Goal: Task Accomplishment & Management: Complete application form

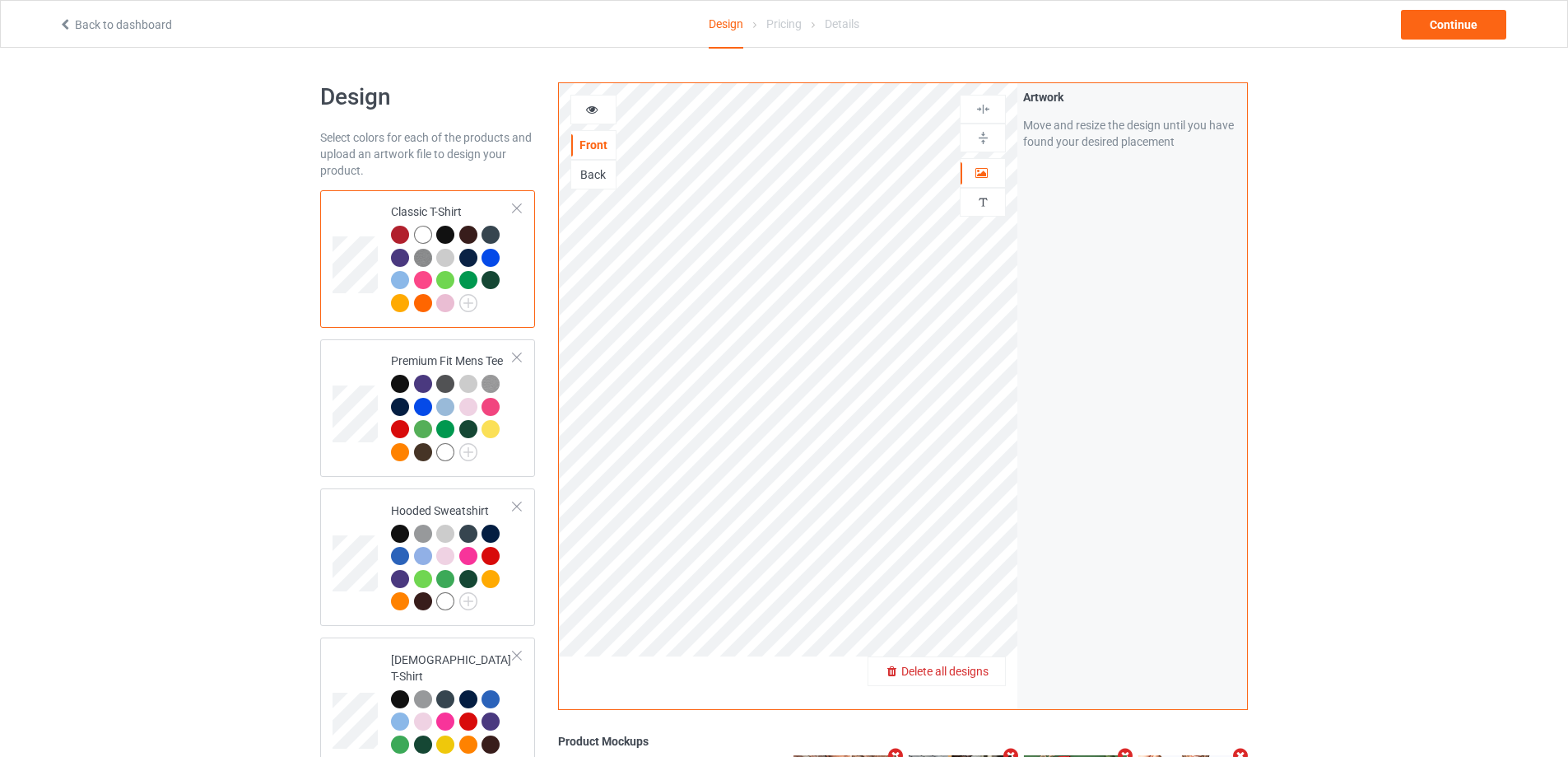
click at [979, 667] on span "Delete all designs" at bounding box center [945, 671] width 87 height 13
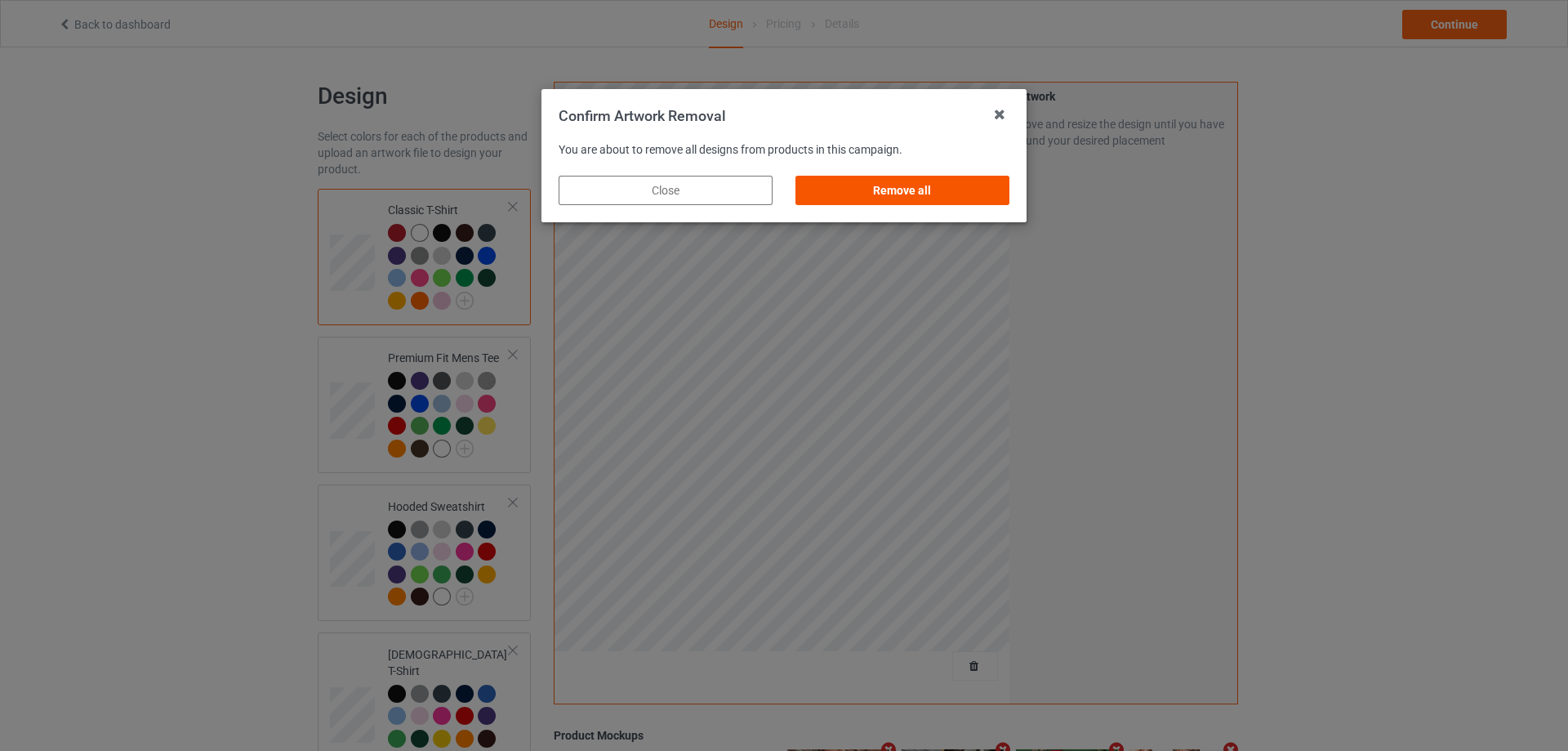
click at [980, 196] on div "Remove all" at bounding box center [903, 190] width 214 height 29
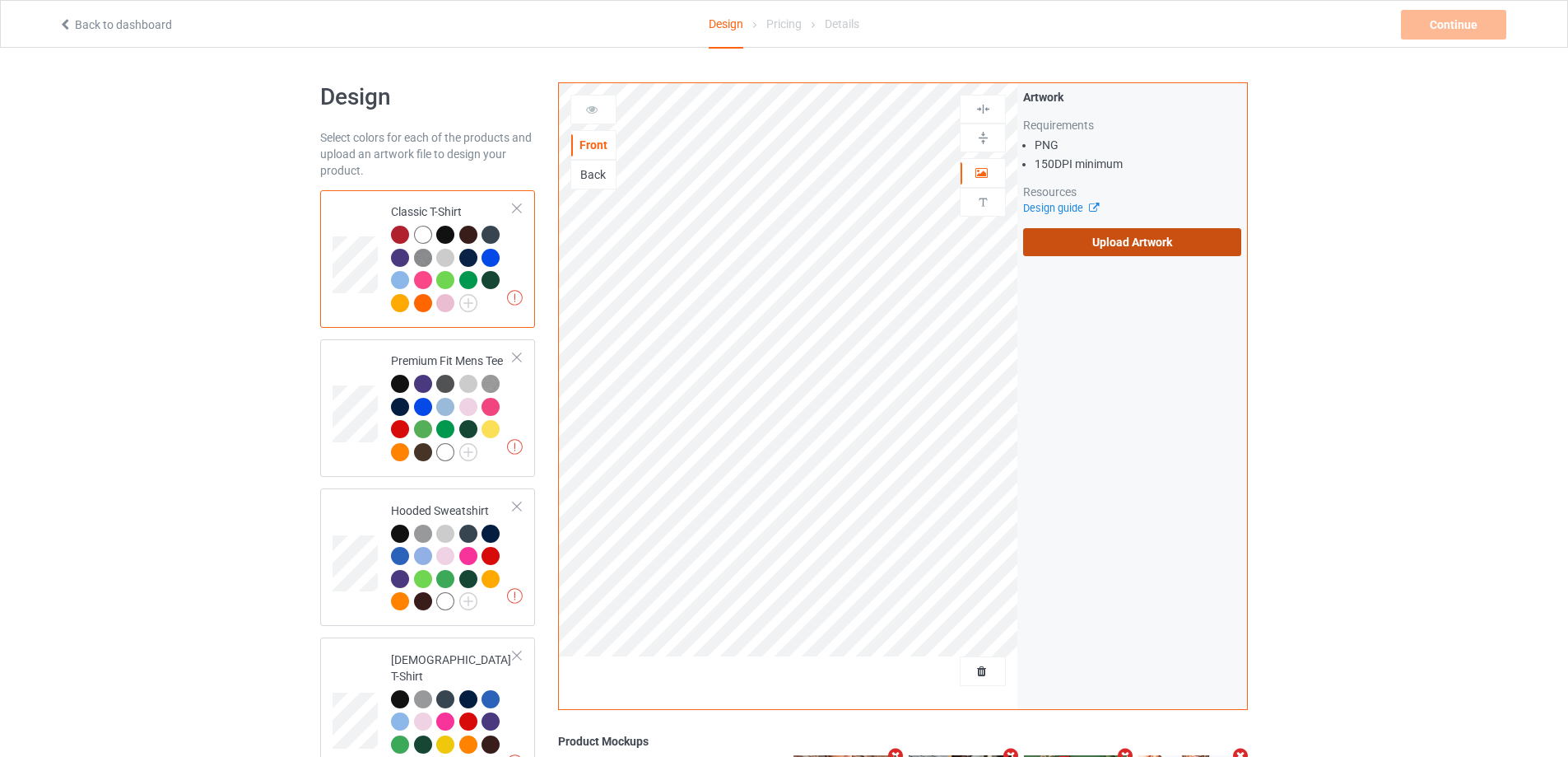
click at [1105, 247] on label "Upload Artwork" at bounding box center [1132, 242] width 218 height 28
click at [0, 0] on input "Upload Artwork" at bounding box center [0, 0] width 0 height 0
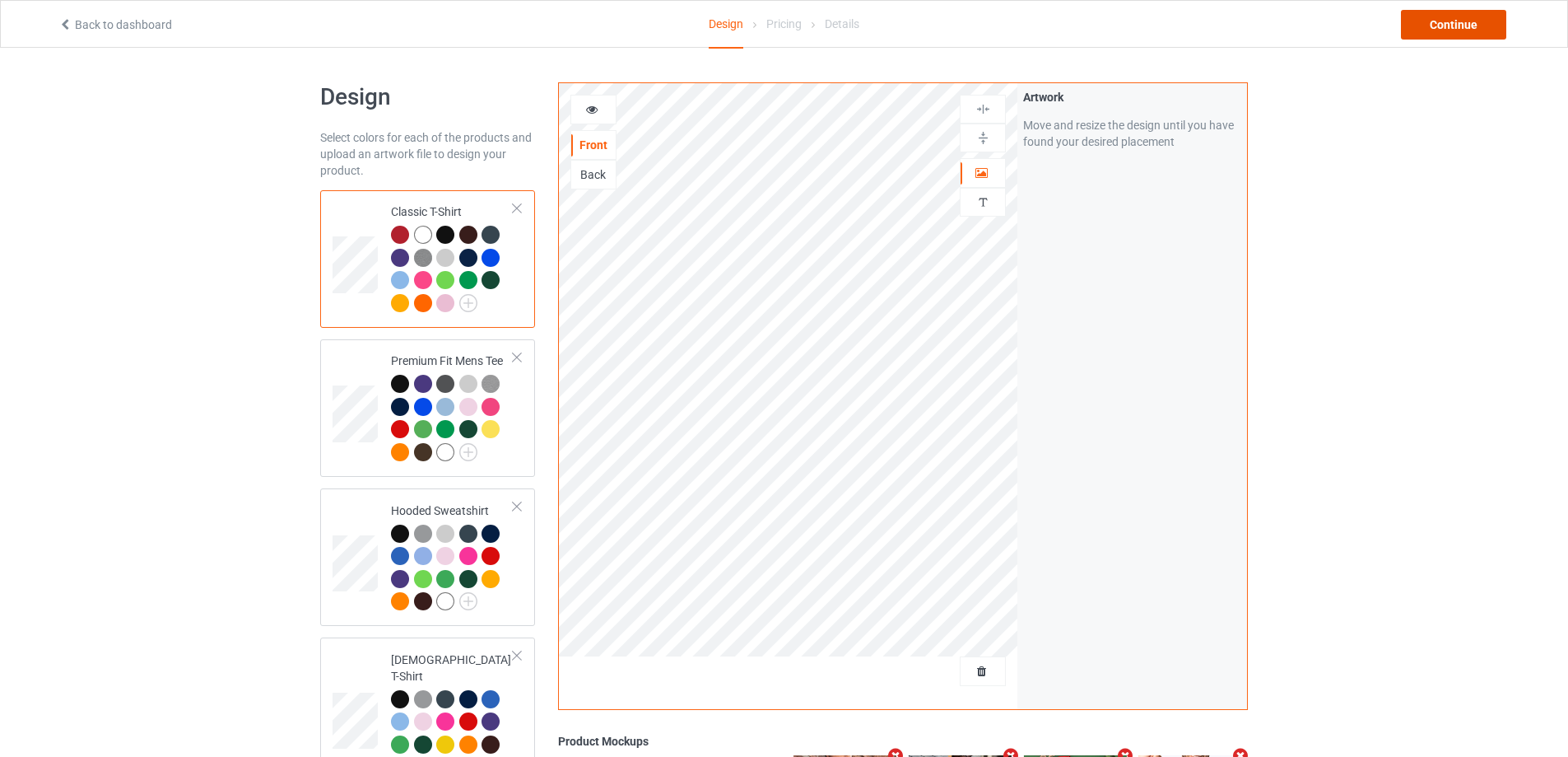
click at [1490, 13] on div "Continue" at bounding box center [1454, 24] width 105 height 29
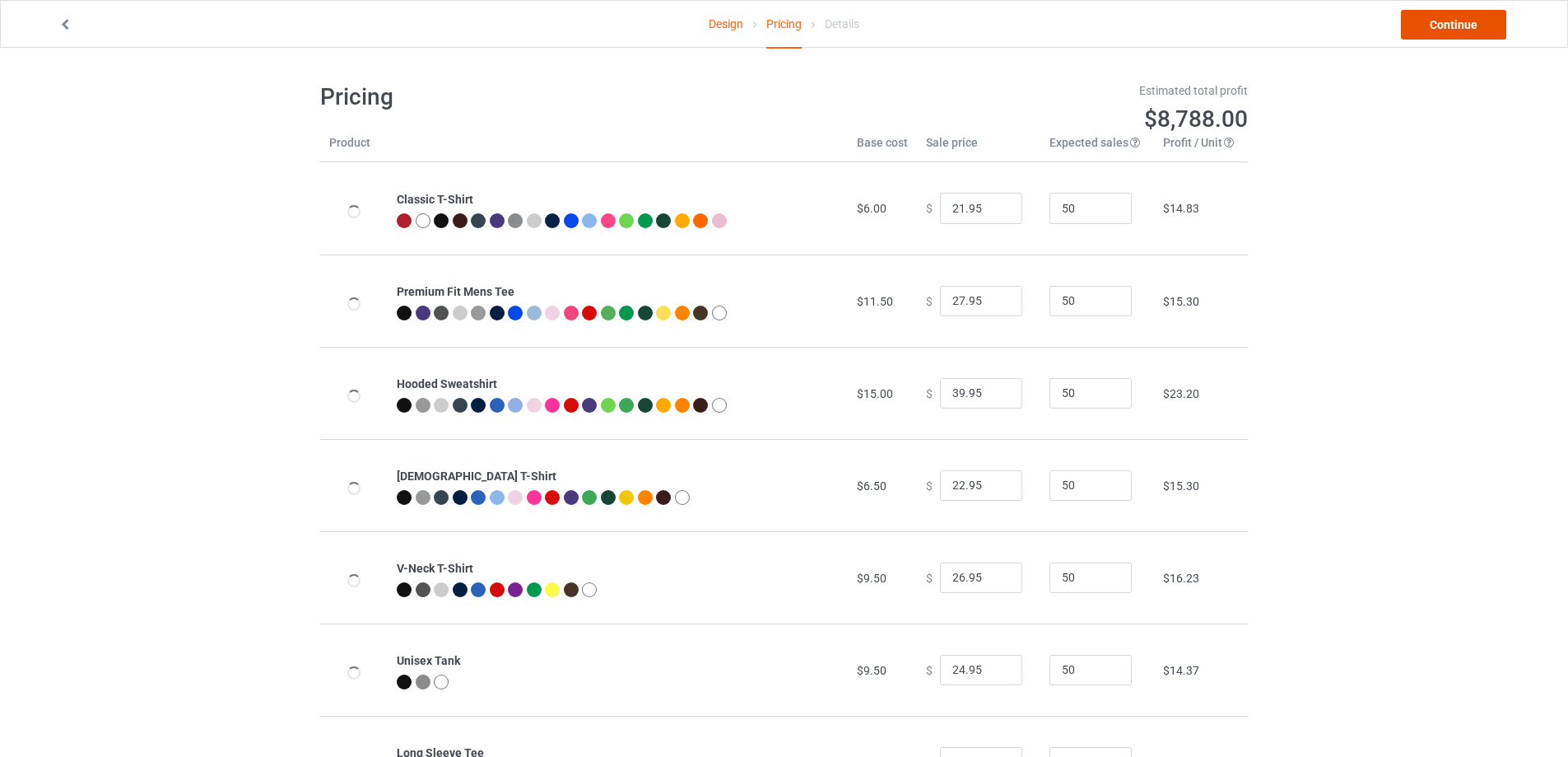
click at [1490, 13] on link "Continue" at bounding box center [1454, 24] width 105 height 29
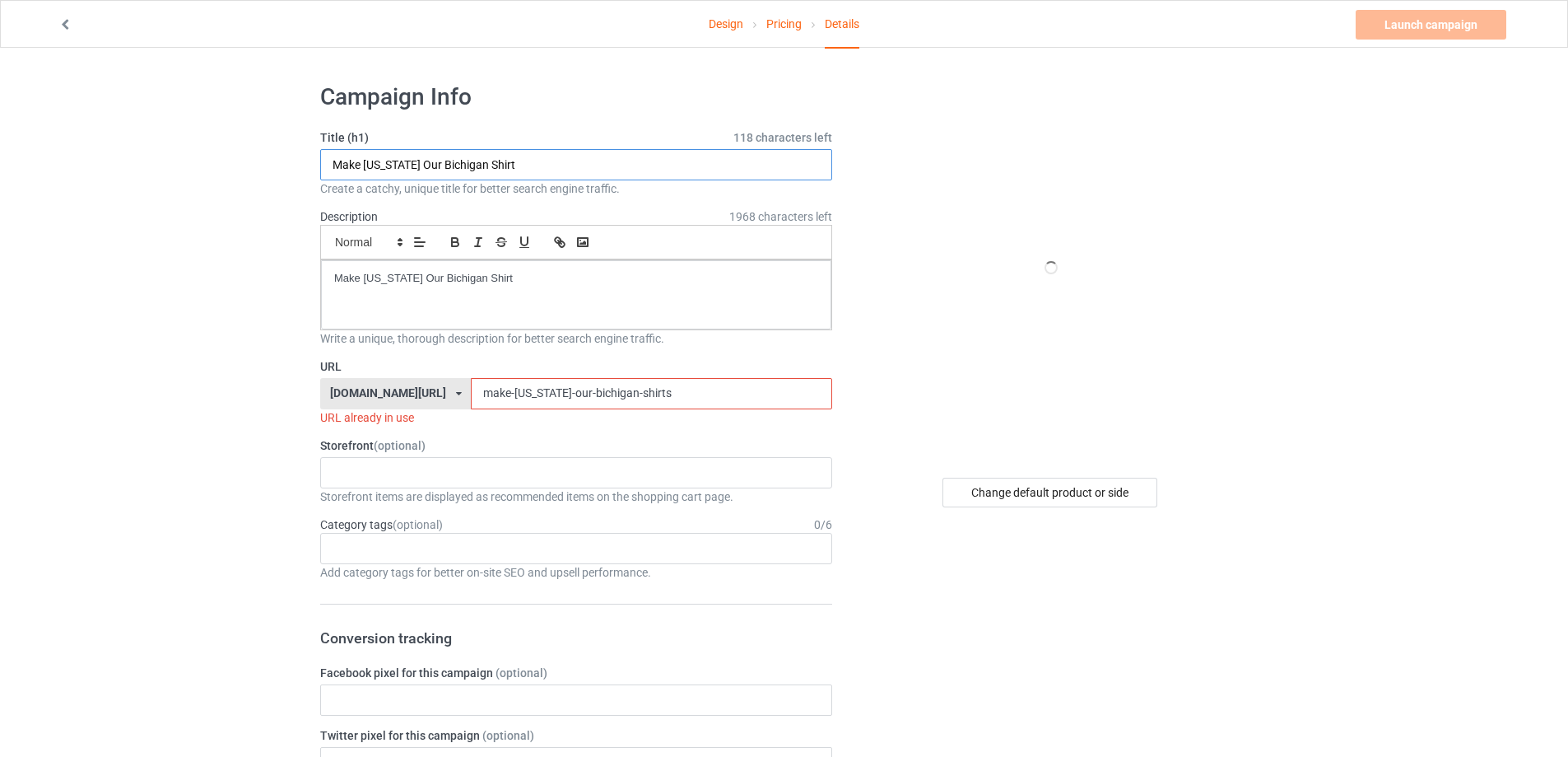
paste input "Gorillaz Demon Days 2025 2 sided s"
drag, startPoint x: 524, startPoint y: 165, endPoint x: 312, endPoint y: 197, distance: 214.4
type input "Gorillaz Demon Days 2025 2 sided shirt"
drag, startPoint x: 523, startPoint y: 288, endPoint x: 216, endPoint y: 246, distance: 309.9
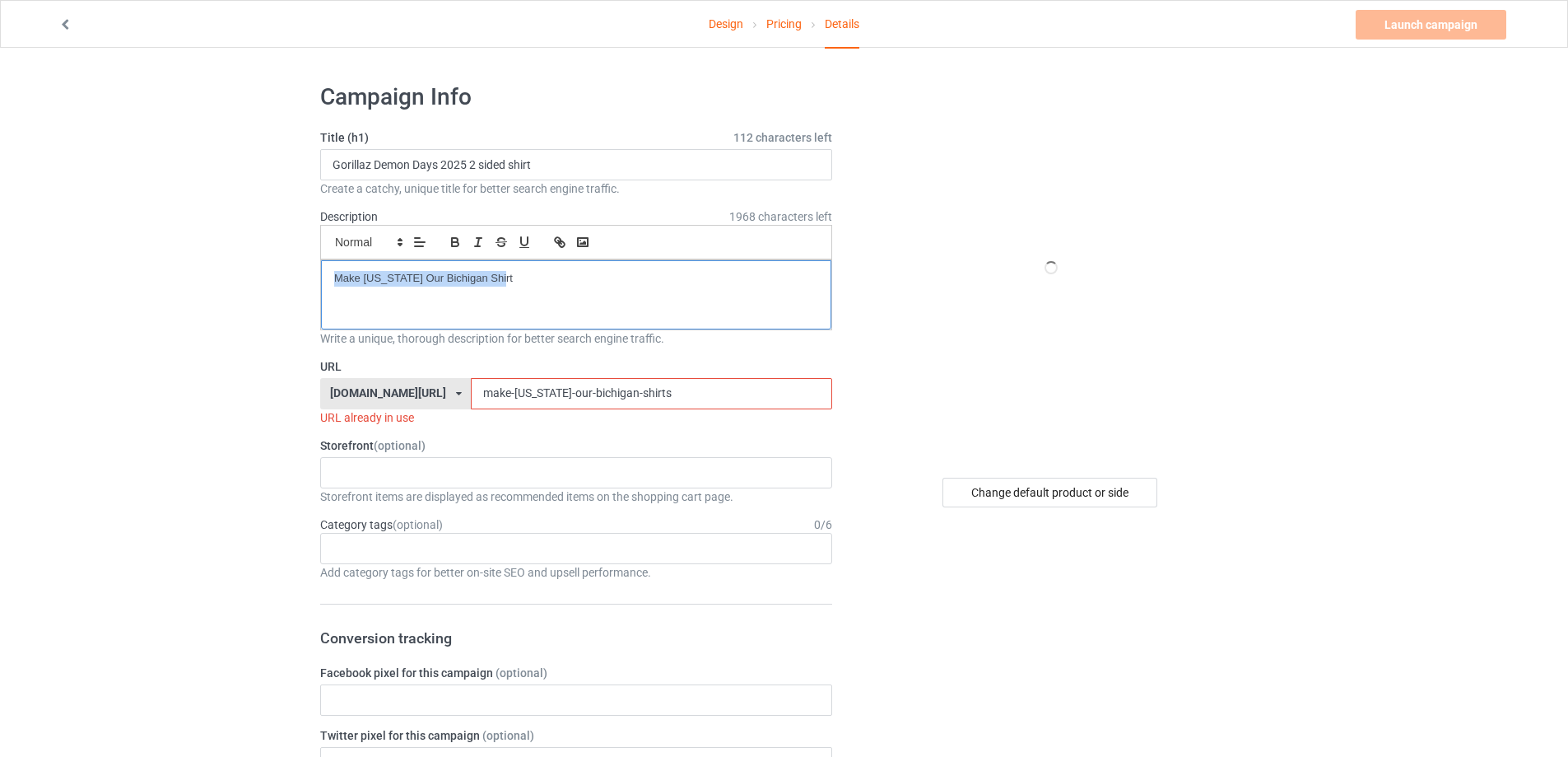
drag, startPoint x: 675, startPoint y: 394, endPoint x: 355, endPoint y: 391, distance: 320.0
click at [355, 391] on div "[DOMAIN_NAME][URL] [DOMAIN_NAME][URL] [DOMAIN_NAME][URL] 5cd2f964b197f721e1cad2…" at bounding box center [576, 393] width 512 height 31
paste input "gorillaz-demon-days-2025-2-sided-shirt"
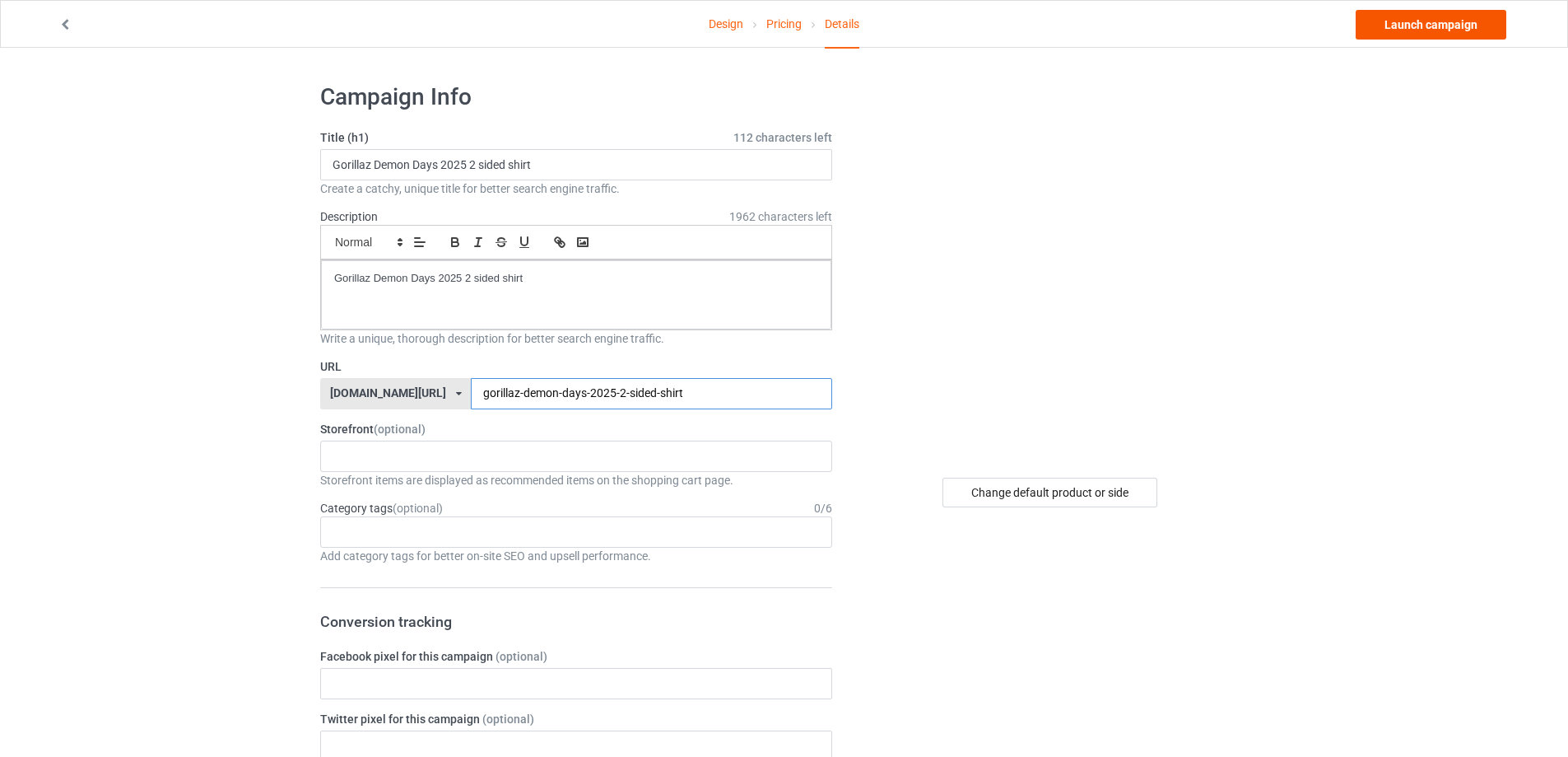
type input "gorillaz-demon-days-2025-2-sided-shirt"
click at [1434, 28] on link "Launch campaign" at bounding box center [1431, 24] width 150 height 29
